Goal: Information Seeking & Learning: Learn about a topic

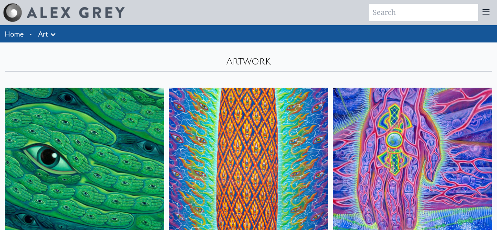
drag, startPoint x: 0, startPoint y: 0, endPoint x: 445, endPoint y: 13, distance: 444.7
click at [445, 13] on input "search" at bounding box center [423, 12] width 109 height 17
click at [484, 13] on icon at bounding box center [485, 11] width 9 height 9
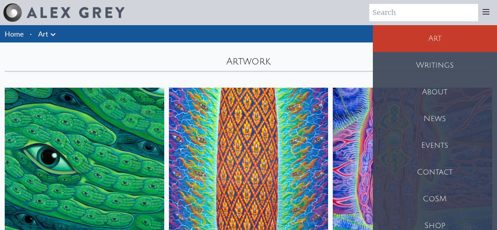
click at [465, 40] on div "Art" at bounding box center [435, 38] width 124 height 27
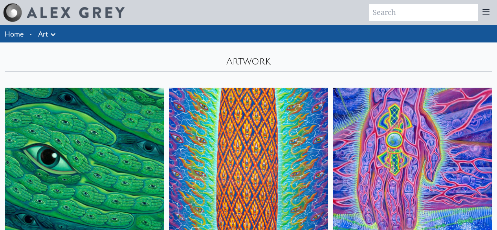
click at [69, 151] on img at bounding box center [84, 167] width 159 height 159
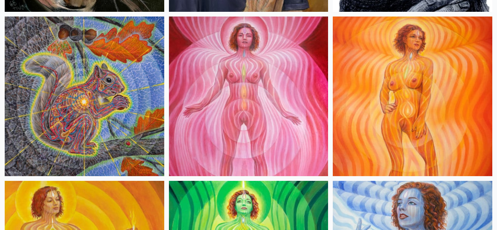
scroll to position [901, 0]
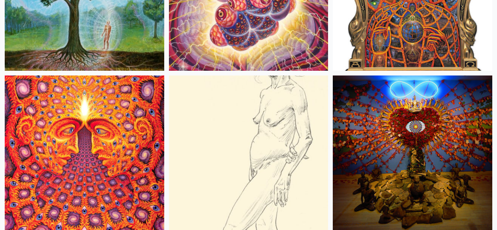
scroll to position [9371, 0]
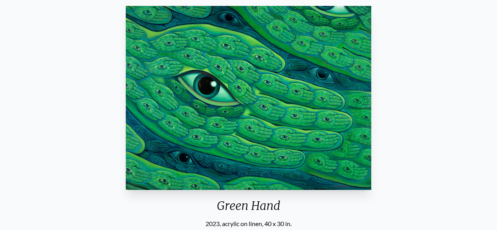
scroll to position [69, 0]
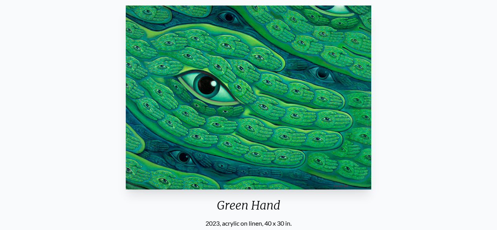
click at [125, 106] on div "Green Hand 2023, acrylic on linen, 40 x 30 in." at bounding box center [249, 114] width 252 height 225
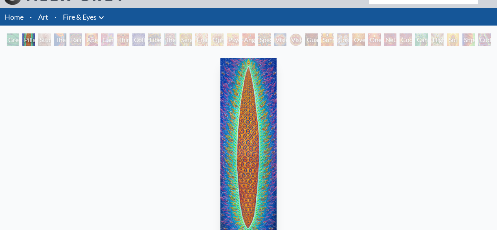
scroll to position [17, 0]
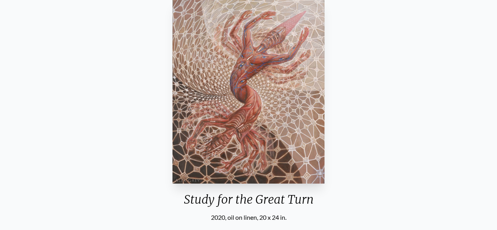
scroll to position [80, 0]
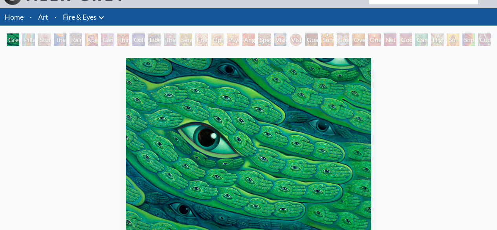
scroll to position [69, 0]
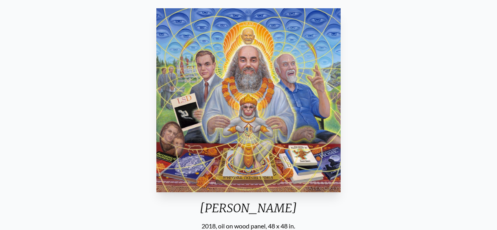
scroll to position [70, 0]
